Goal: Navigation & Orientation: Understand site structure

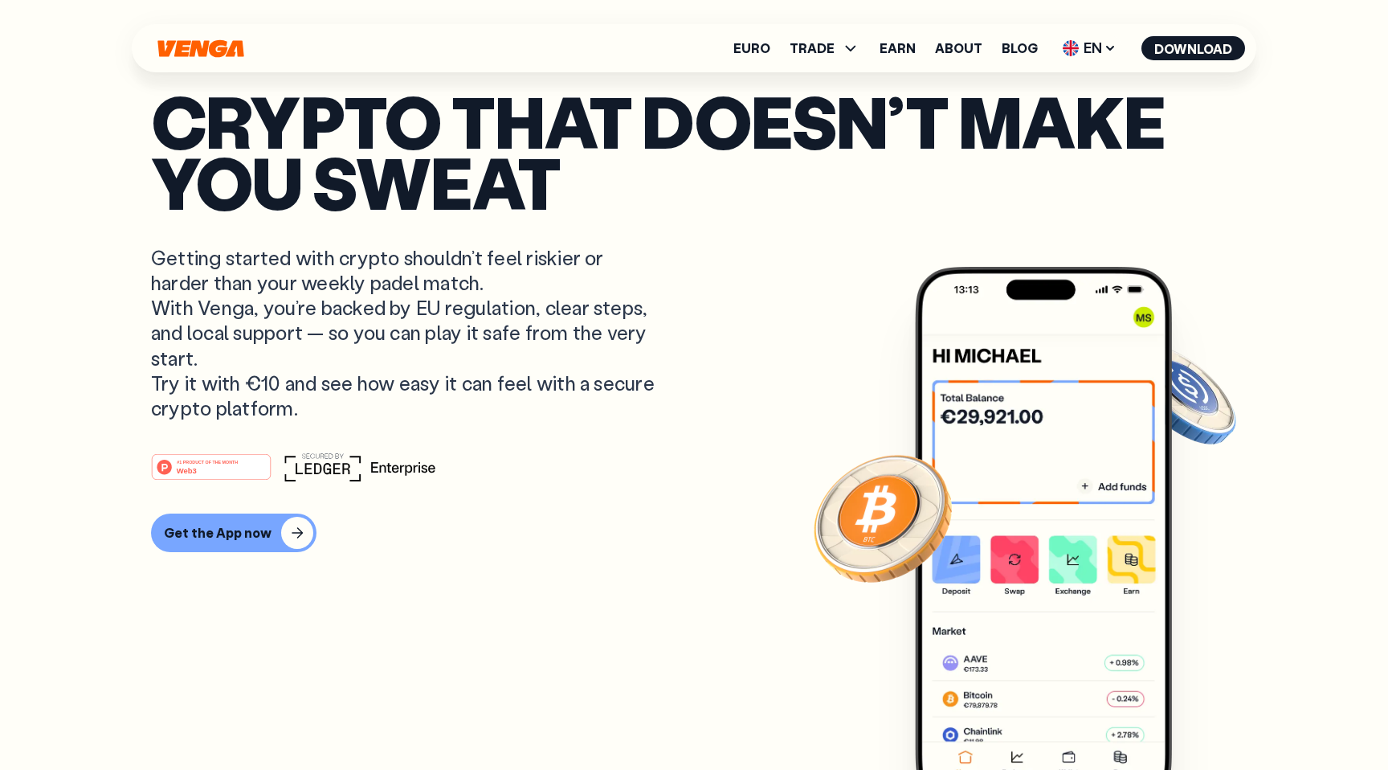
click at [751, 47] on link "Euro" at bounding box center [751, 48] width 37 height 13
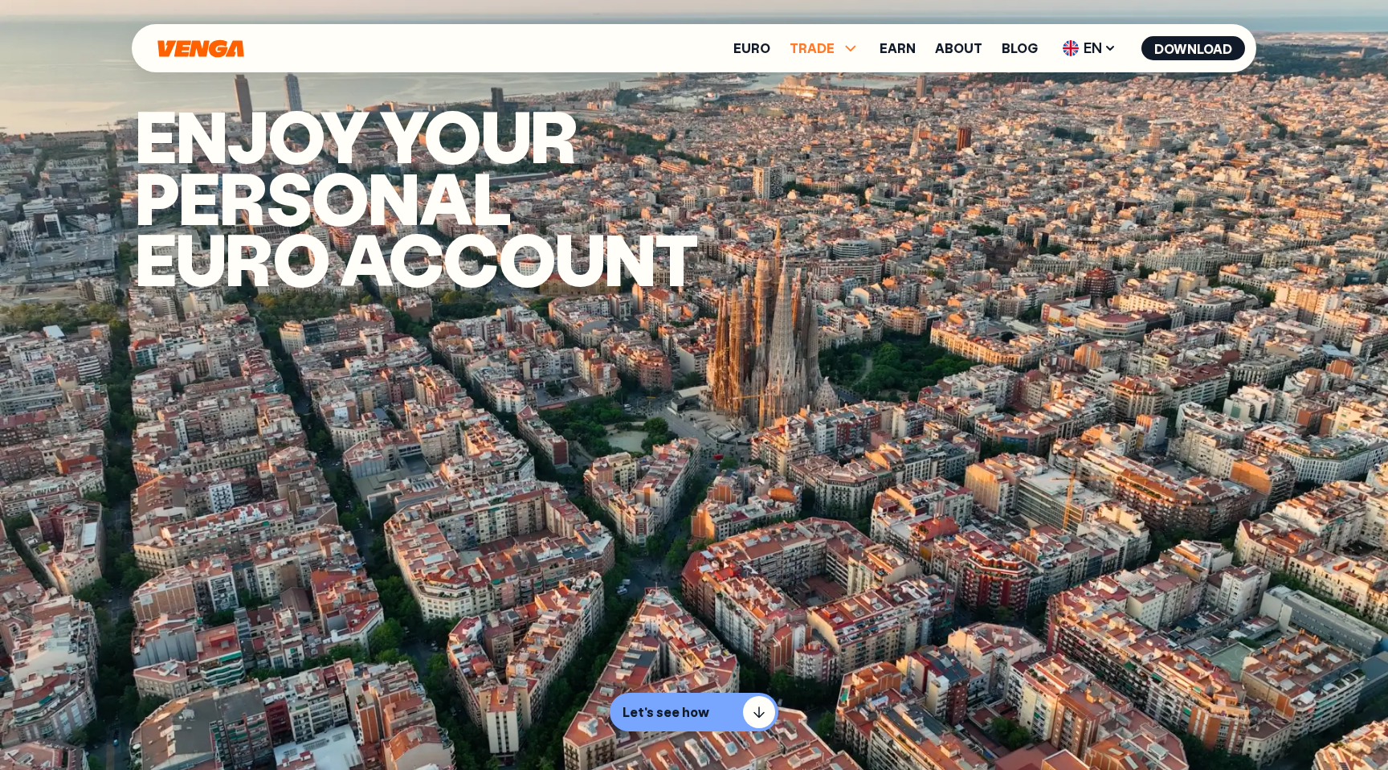
click at [813, 50] on span "TRADE" at bounding box center [812, 48] width 45 height 13
click at [907, 42] on link "Earn" at bounding box center [898, 48] width 36 height 13
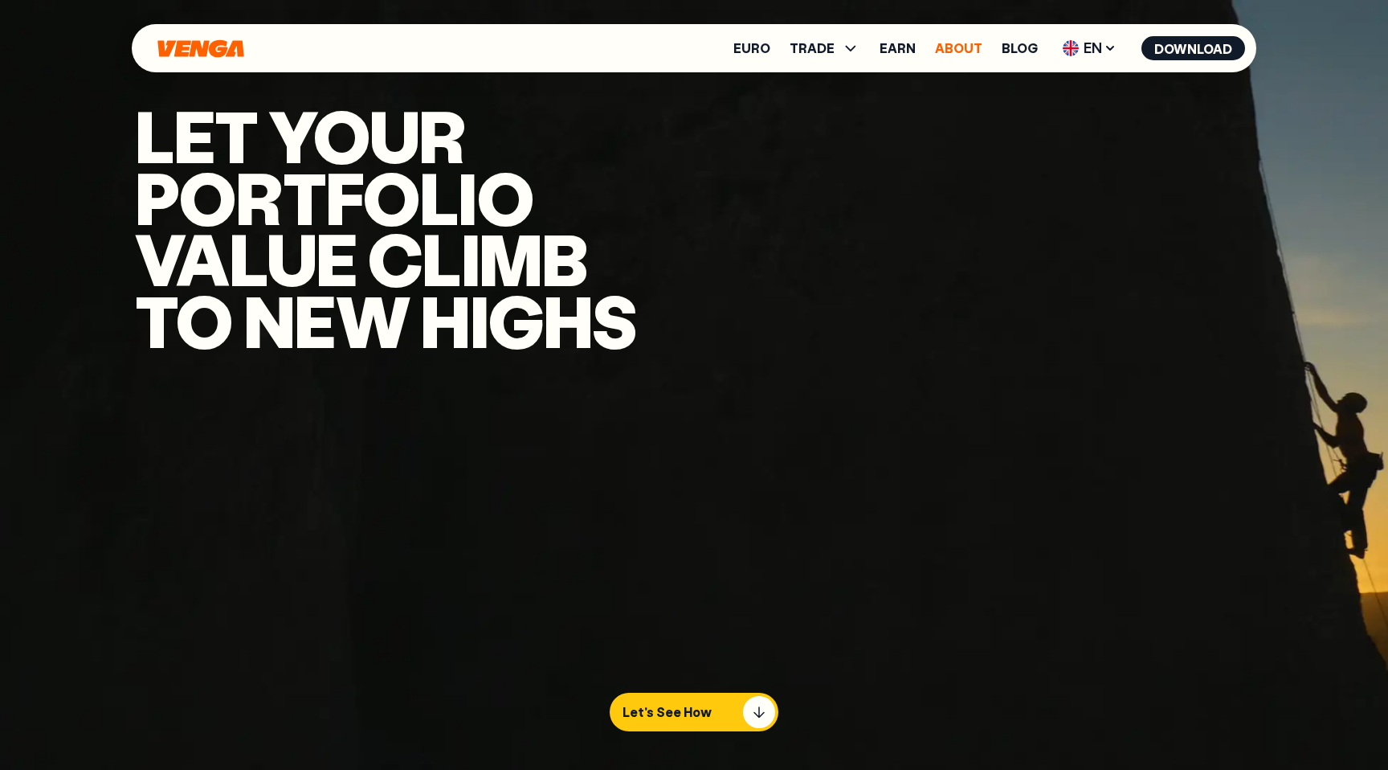
click at [966, 49] on link "About" at bounding box center [958, 48] width 47 height 13
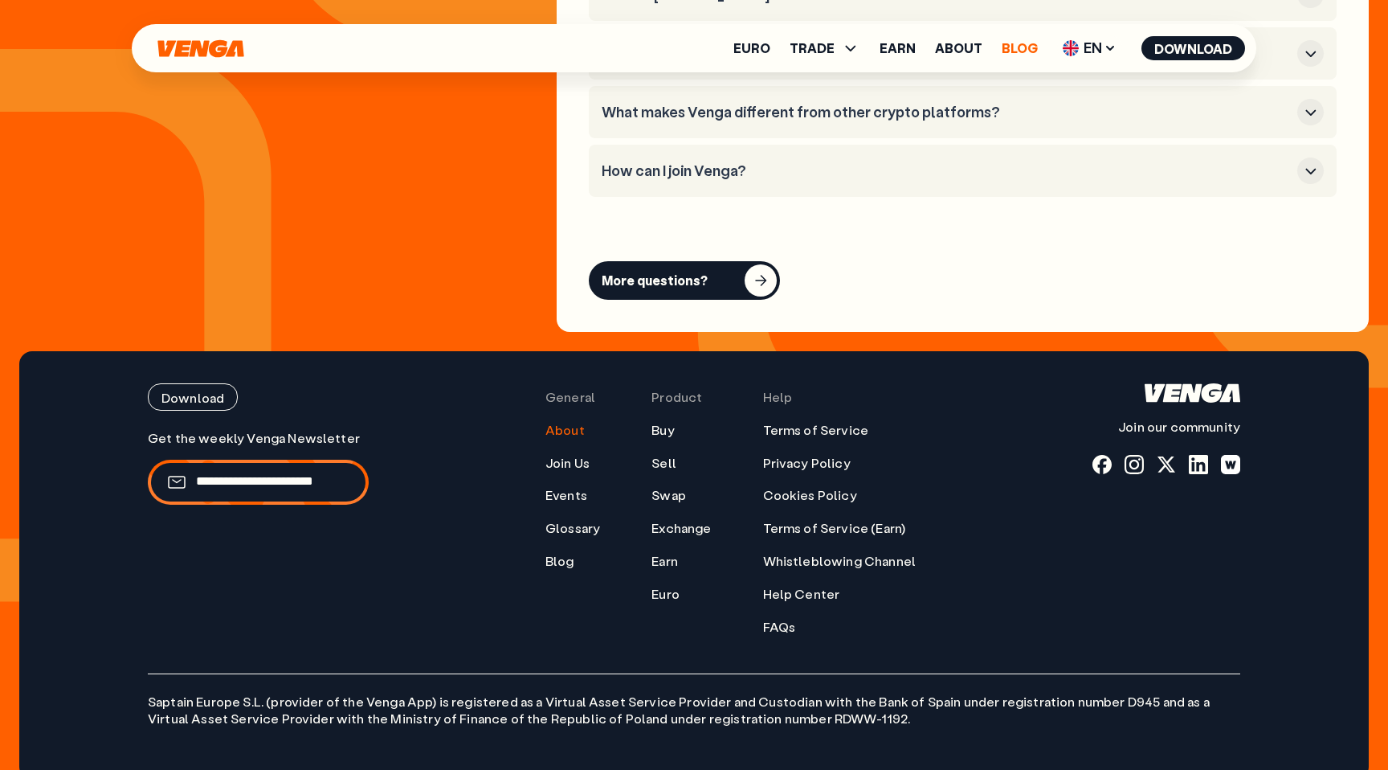
click at [1021, 49] on link "Blog" at bounding box center [1020, 48] width 36 height 13
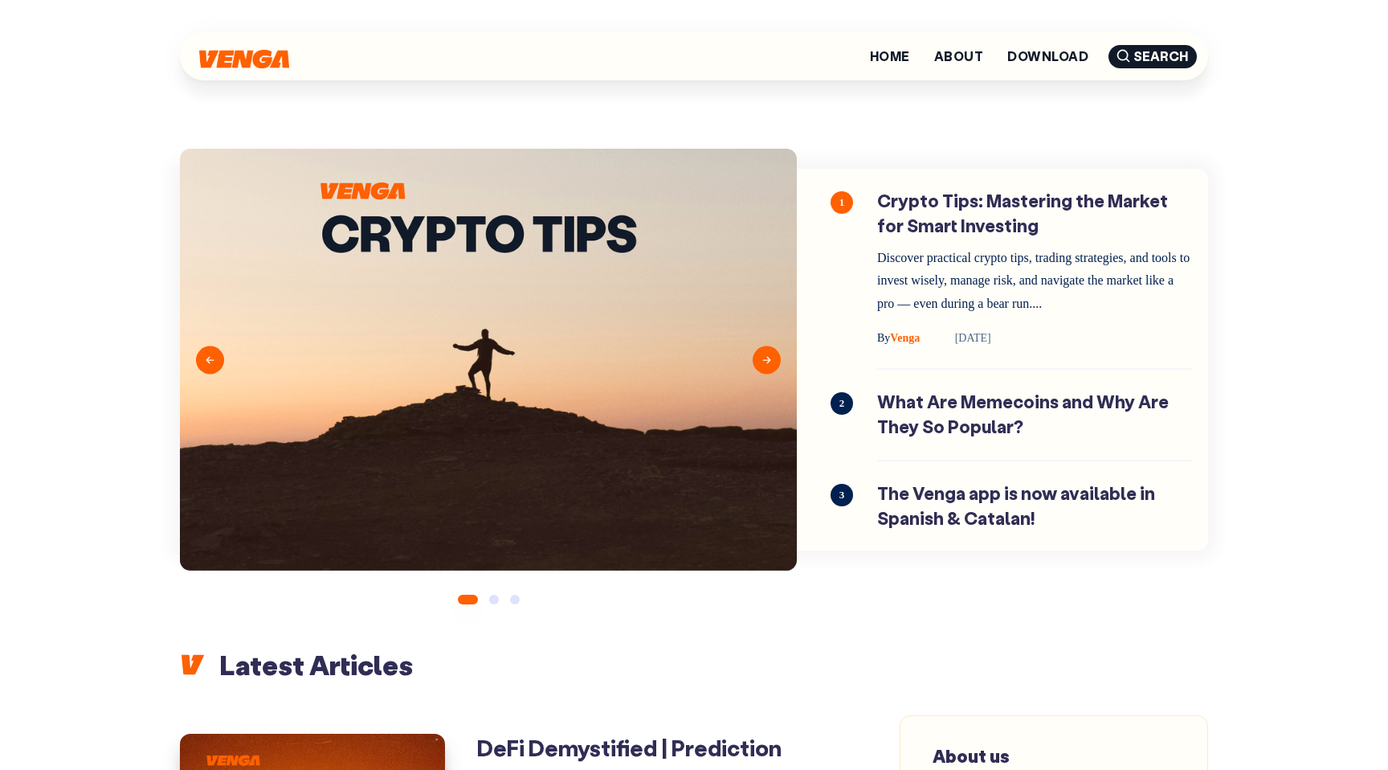
click at [263, 47] on div at bounding box center [244, 56] width 90 height 24
click at [238, 55] on img at bounding box center [244, 57] width 90 height 18
